Goal: Task Accomplishment & Management: Use online tool/utility

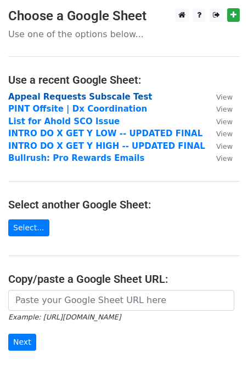
click at [81, 94] on strong "Appeal Requests Subscale Test" at bounding box center [80, 97] width 144 height 10
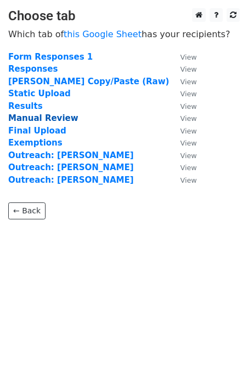
click at [41, 120] on strong "Manual Review" at bounding box center [43, 118] width 70 height 10
click at [53, 119] on strong "Manual Review" at bounding box center [43, 118] width 70 height 10
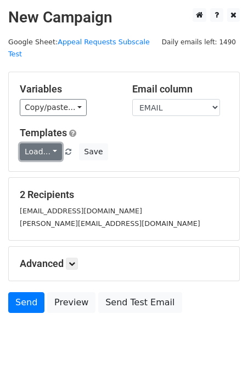
click at [49, 144] on link "Load..." at bounding box center [41, 152] width 42 height 17
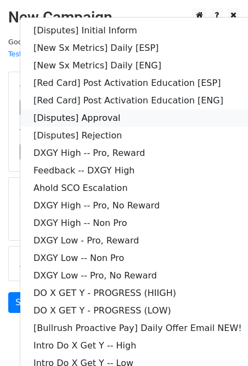
click at [134, 110] on link "[Disputes] Approval" at bounding box center [137, 119] width 234 height 18
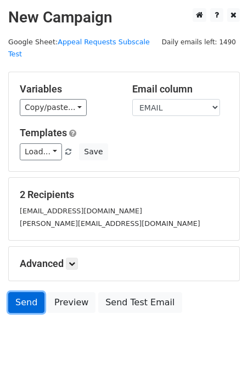
click at [35, 293] on link "Send" at bounding box center [26, 303] width 36 height 21
click at [25, 293] on link "Send" at bounding box center [26, 303] width 36 height 21
